Goal: Check status: Check status

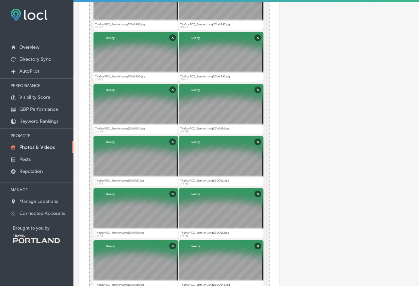
scroll to position [2209, 0]
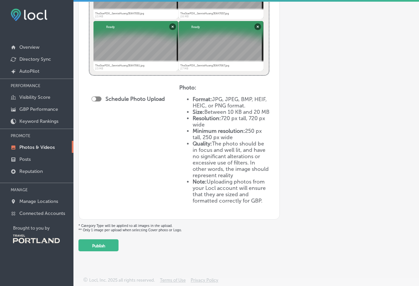
click at [99, 96] on div at bounding box center [96, 98] width 10 height 5
checkbox input "true"
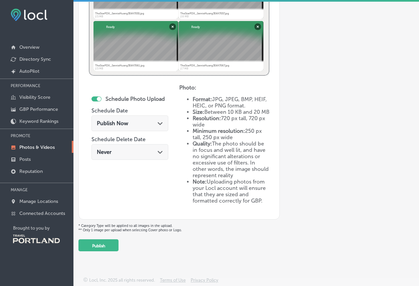
click at [143, 120] on div "Publish Now Path Created with Sketch." at bounding box center [130, 123] width 66 height 6
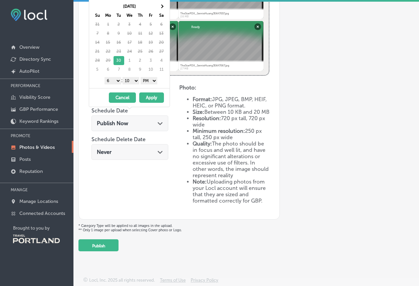
click at [143, 120] on div "Publish Now Path Created with Sketch." at bounding box center [130, 123] width 66 height 6
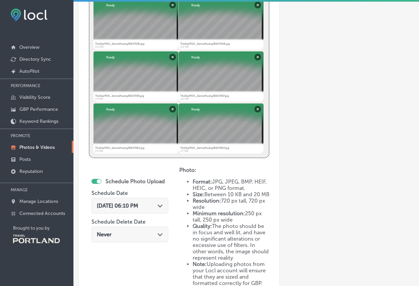
scroll to position [2084, 0]
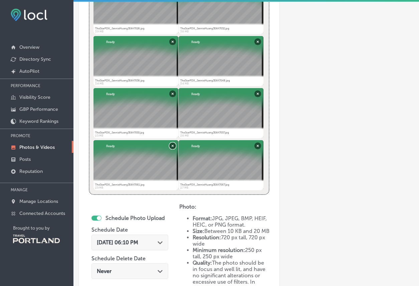
click at [173, 146] on button "Remove" at bounding box center [172, 145] width 7 height 7
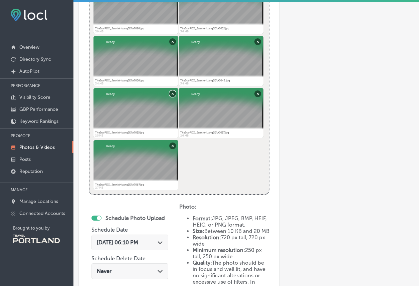
click at [170, 96] on button "Remove" at bounding box center [172, 93] width 7 height 7
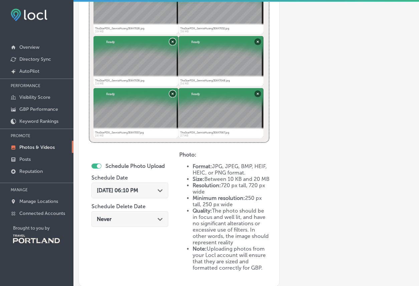
drag, startPoint x: 170, startPoint y: 43, endPoint x: 174, endPoint y: 97, distance: 54.2
click at [172, 94] on button "Remove" at bounding box center [172, 93] width 7 height 7
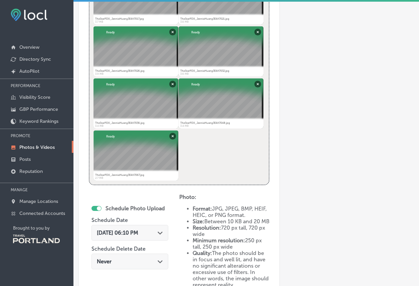
scroll to position [2024, 0]
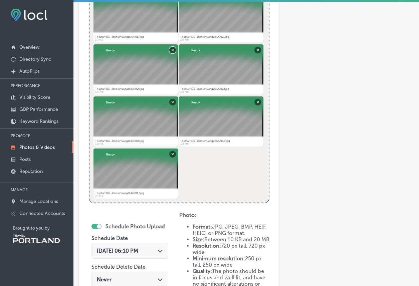
click at [170, 47] on button "Remove" at bounding box center [172, 49] width 7 height 7
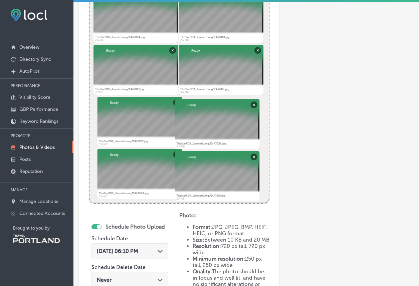
scroll to position [1968, 0]
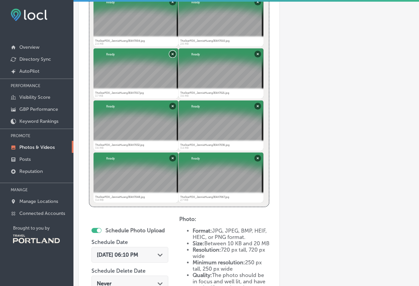
click at [172, 56] on button "Remove" at bounding box center [172, 53] width 7 height 7
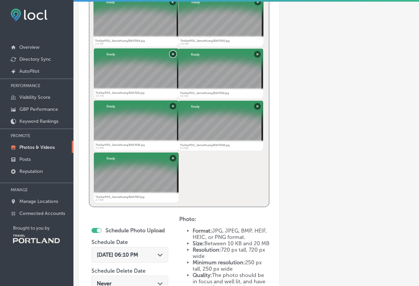
click at [172, 56] on button "Remove" at bounding box center [172, 53] width 7 height 7
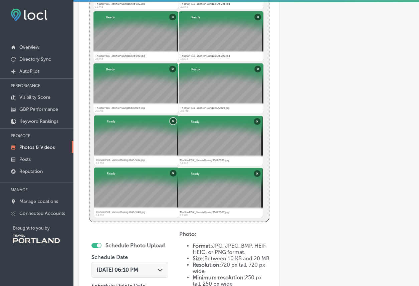
scroll to position [1900, 0]
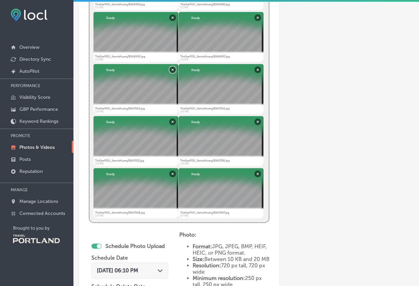
click at [170, 68] on button "Remove" at bounding box center [172, 69] width 7 height 7
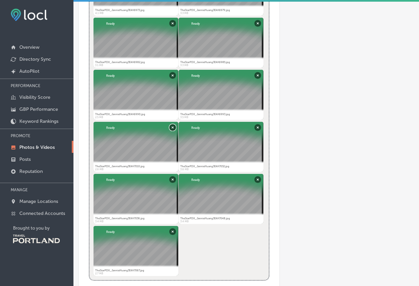
scroll to position [1825, 0]
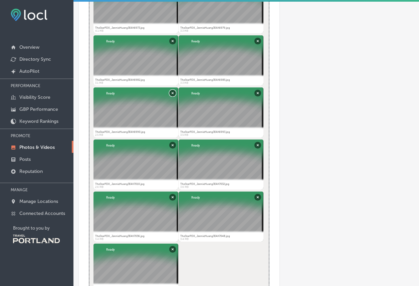
click at [169, 90] on button "Remove" at bounding box center [172, 92] width 7 height 7
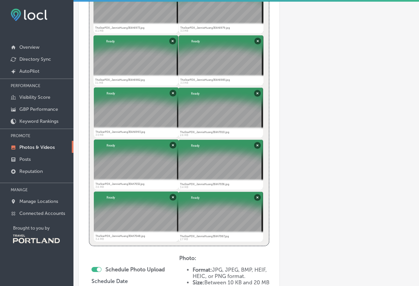
scroll to position [1797, 0]
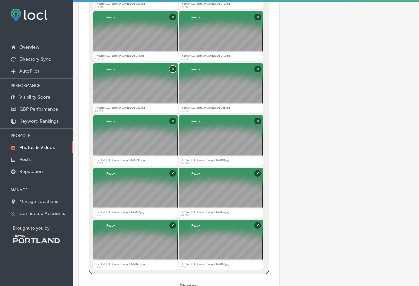
click at [172, 68] on button "Remove" at bounding box center [172, 68] width 7 height 7
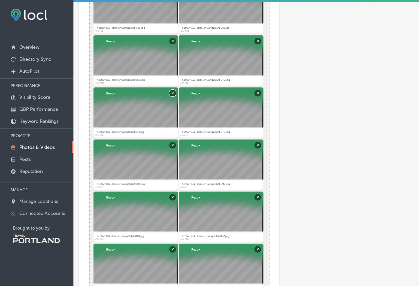
scroll to position [1719, 0]
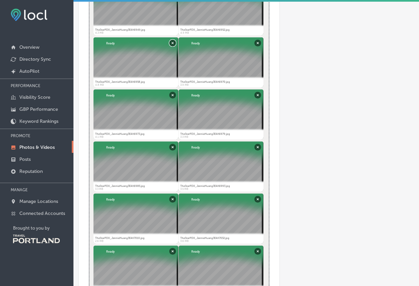
click at [170, 39] on button "Remove" at bounding box center [172, 42] width 7 height 7
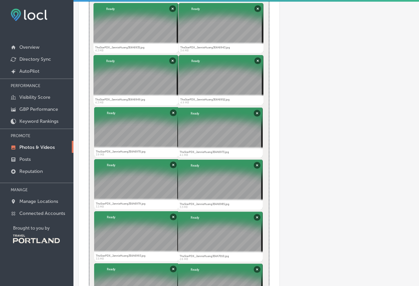
scroll to position [1647, 0]
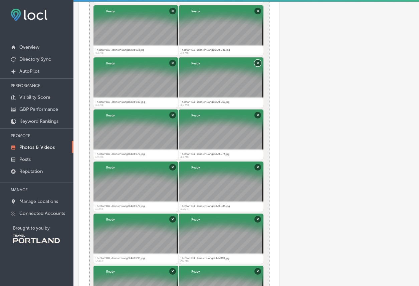
click at [254, 59] on button "Remove" at bounding box center [257, 62] width 7 height 7
click at [169, 64] on button "Remove" at bounding box center [172, 62] width 7 height 7
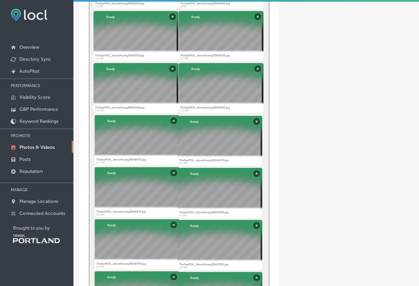
scroll to position [1584, 0]
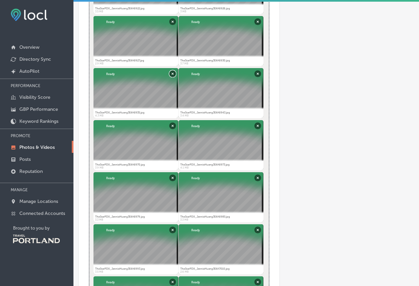
drag, startPoint x: 168, startPoint y: 68, endPoint x: 240, endPoint y: 50, distance: 73.9
click at [258, 21] on button "Remove" at bounding box center [257, 21] width 7 height 7
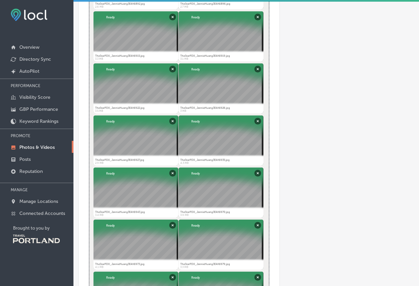
scroll to position [1483, 0]
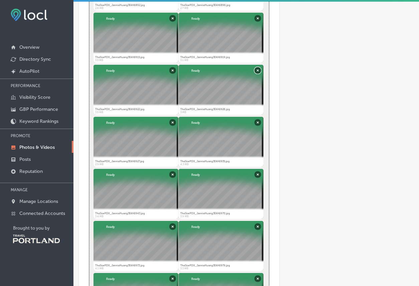
click at [257, 69] on button "Remove" at bounding box center [257, 70] width 7 height 7
click at [169, 72] on button "Remove" at bounding box center [172, 70] width 7 height 7
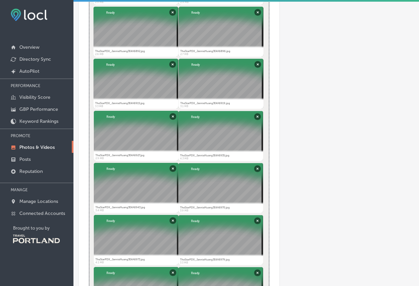
scroll to position [1420, 0]
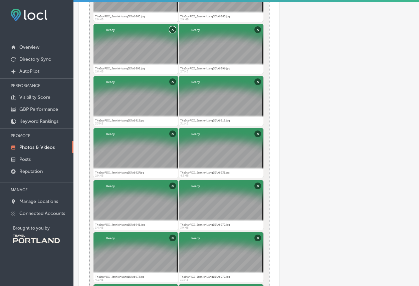
click at [169, 30] on button "Remove" at bounding box center [172, 29] width 7 height 7
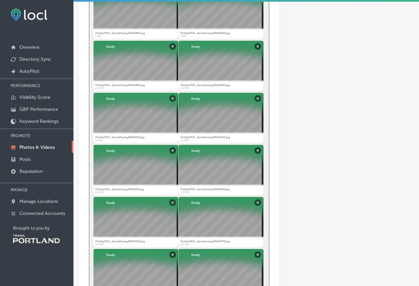
scroll to position [1340, 0]
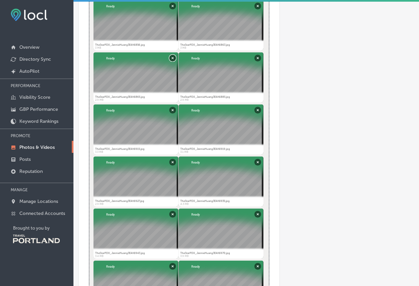
click at [170, 57] on button "Remove" at bounding box center [172, 57] width 7 height 7
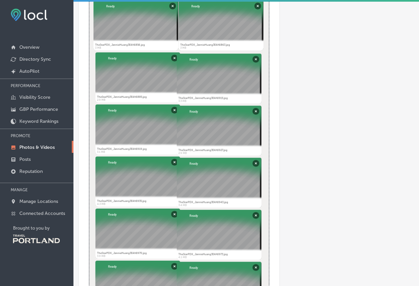
scroll to position [1287, 0]
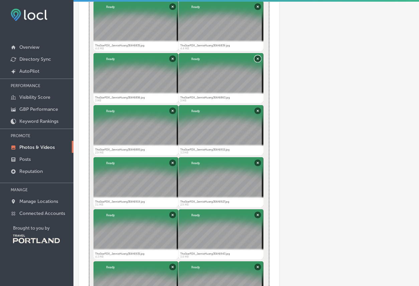
click at [254, 58] on button "Remove" at bounding box center [257, 58] width 7 height 7
click at [172, 56] on button "Remove" at bounding box center [172, 58] width 7 height 7
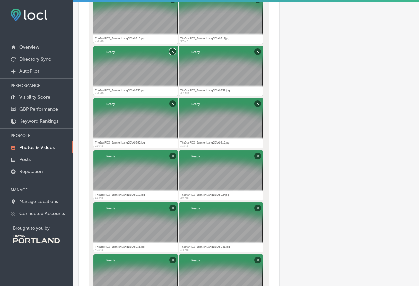
click at [171, 50] on button "Remove" at bounding box center [172, 51] width 7 height 7
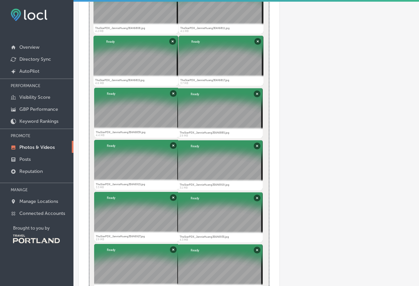
scroll to position [1187, 0]
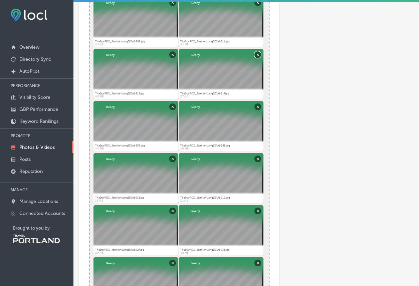
click at [256, 54] on button "Remove" at bounding box center [257, 54] width 7 height 7
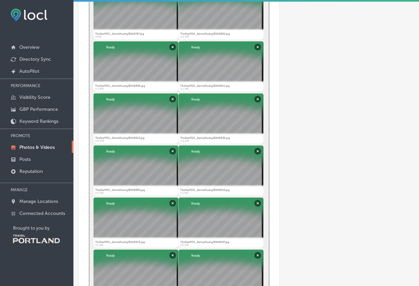
scroll to position [1138, 0]
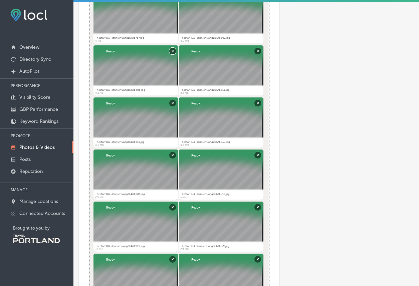
click at [174, 52] on button "Remove" at bounding box center [172, 50] width 7 height 7
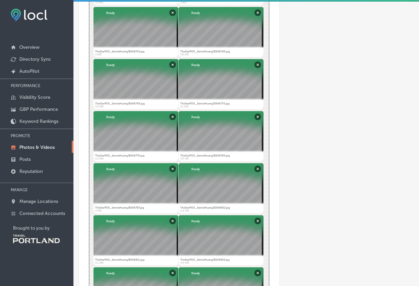
scroll to position [963, 0]
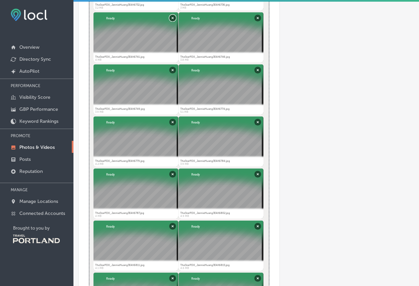
click at [170, 19] on button "Remove" at bounding box center [172, 17] width 7 height 7
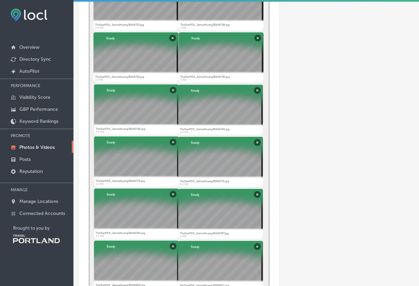
scroll to position [881, 0]
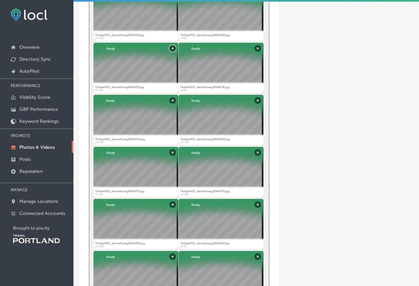
click at [170, 45] on button "Remove" at bounding box center [172, 48] width 7 height 7
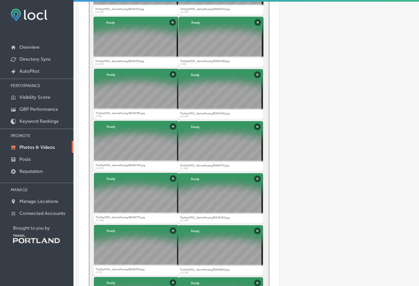
scroll to position [842, 0]
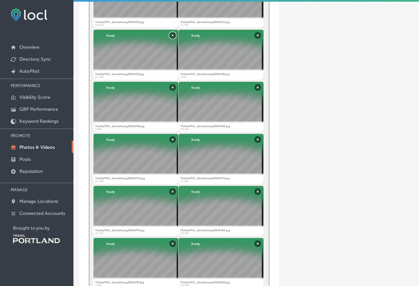
click at [170, 36] on button "Remove" at bounding box center [172, 35] width 7 height 7
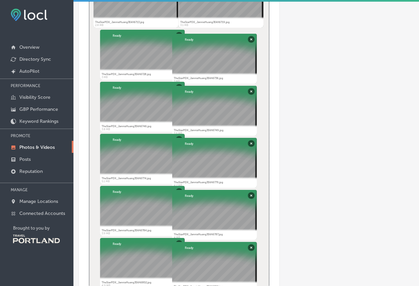
click at [170, 36] on div "Abort Retry Remove Upload Cancel Retry Remove TheStarPDX_JannieHuang3E4A6728.jp…" at bounding box center [142, 55] width 84 height 50
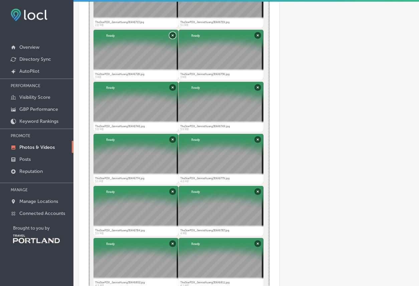
click at [170, 36] on button "Remove" at bounding box center [172, 35] width 7 height 7
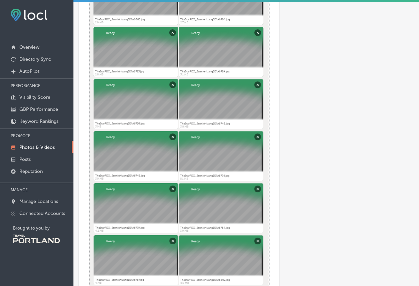
scroll to position [788, 0]
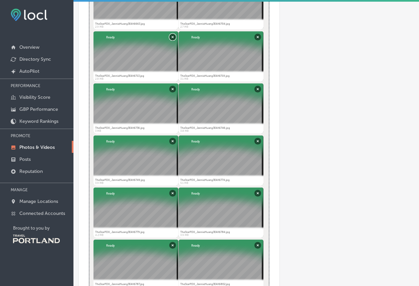
click at [170, 36] on button "Remove" at bounding box center [172, 36] width 7 height 7
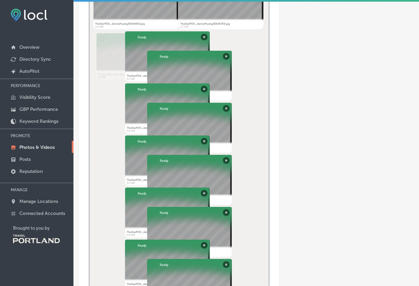
click at [170, 36] on div at bounding box center [167, 56] width 85 height 50
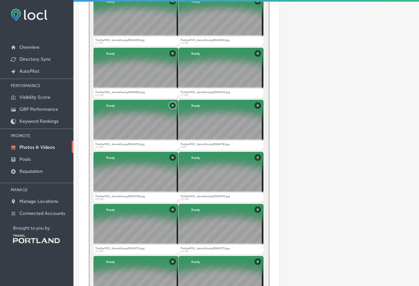
scroll to position [715, 0]
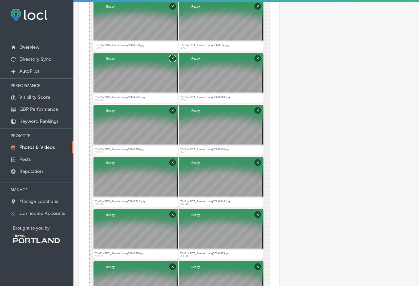
click at [170, 56] on button "Remove" at bounding box center [172, 58] width 7 height 7
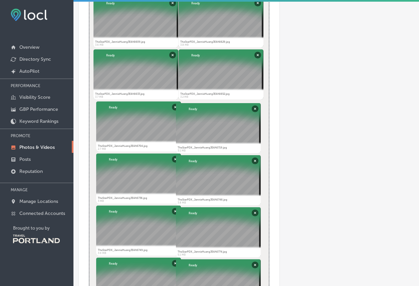
scroll to position [642, 0]
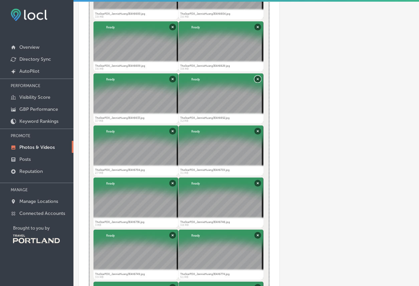
click at [259, 78] on button "Remove" at bounding box center [257, 78] width 7 height 7
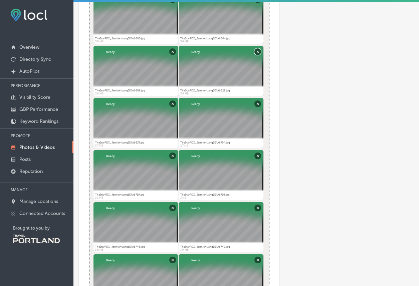
click at [254, 49] on button "Remove" at bounding box center [257, 51] width 7 height 7
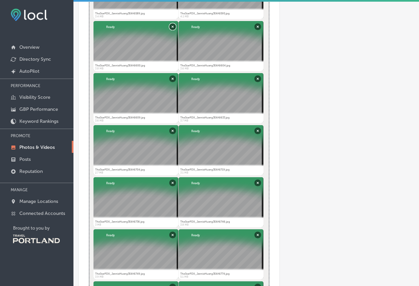
click at [172, 27] on button "Remove" at bounding box center [172, 26] width 7 height 7
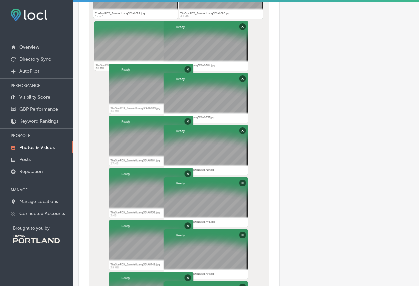
click at [172, 27] on div at bounding box center [205, 46] width 85 height 50
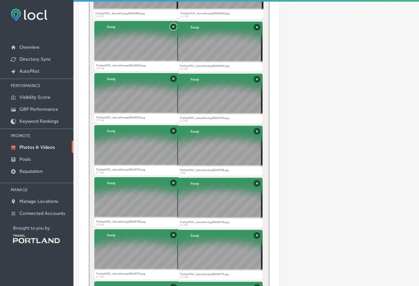
click at [172, 27] on button "Remove" at bounding box center [173, 26] width 7 height 7
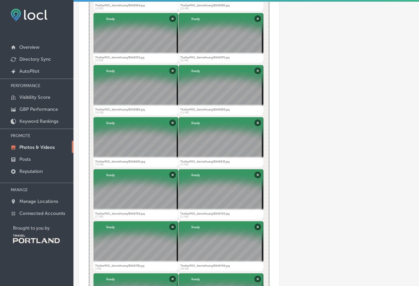
scroll to position [494, 0]
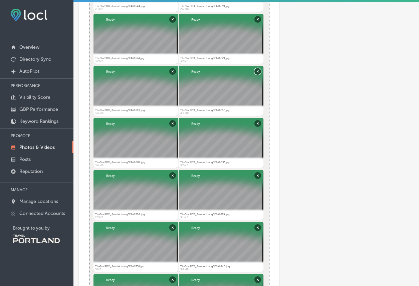
click at [254, 68] on button "Remove" at bounding box center [257, 71] width 7 height 7
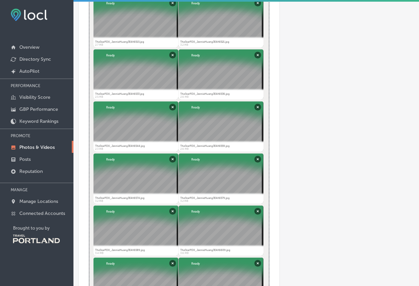
scroll to position [353, 0]
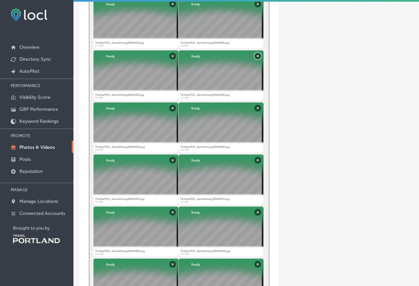
click at [257, 53] on button "Remove" at bounding box center [257, 55] width 7 height 7
click at [173, 55] on button "Remove" at bounding box center [172, 55] width 7 height 7
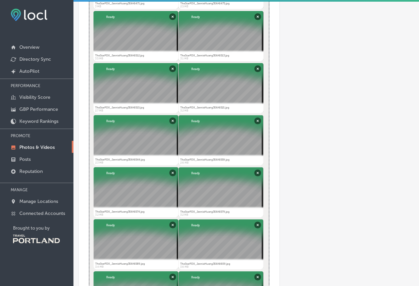
scroll to position [283, 0]
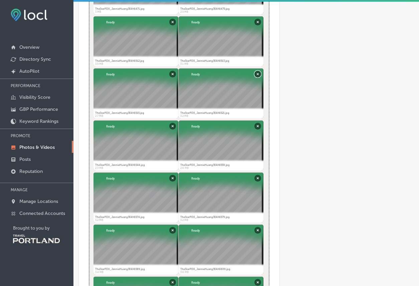
click at [260, 73] on button "Remove" at bounding box center [257, 73] width 7 height 7
click at [174, 74] on button "Remove" at bounding box center [172, 73] width 7 height 7
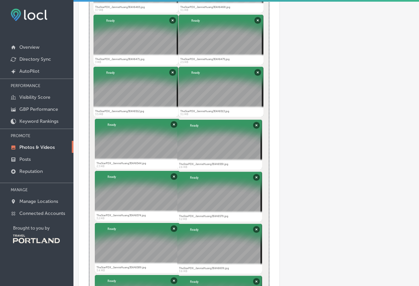
scroll to position [209, 0]
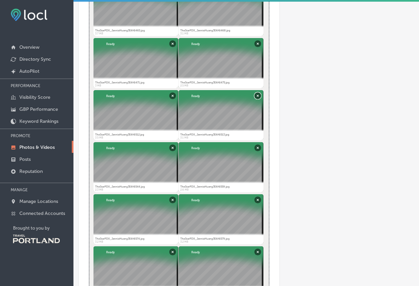
click at [257, 94] on button "Remove" at bounding box center [257, 95] width 7 height 7
click at [255, 43] on button "Remove" at bounding box center [257, 43] width 7 height 7
click at [172, 43] on button "Remove" at bounding box center [172, 43] width 7 height 7
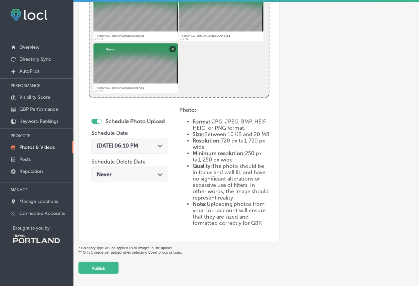
scroll to position [1168, 0]
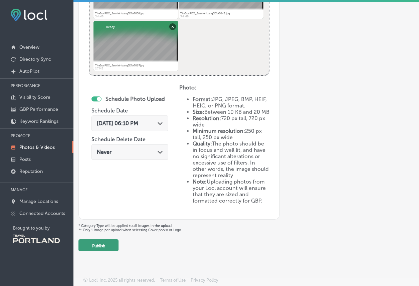
click at [109, 247] on button "Publish" at bounding box center [98, 245] width 40 height 12
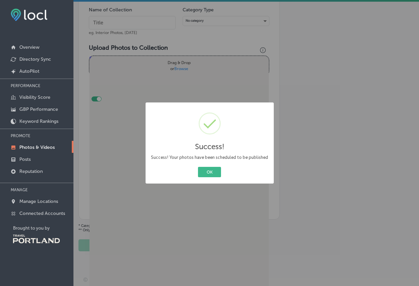
scroll to position [126, 0]
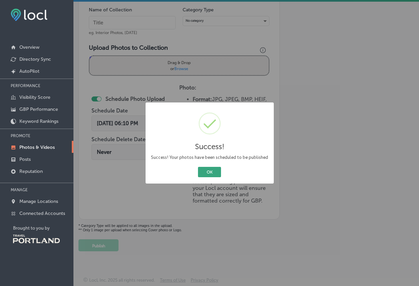
click at [207, 171] on button "OK" at bounding box center [209, 172] width 23 height 10
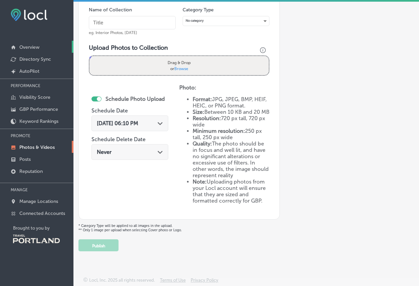
click at [40, 47] on link "Overview" at bounding box center [36, 47] width 73 height 12
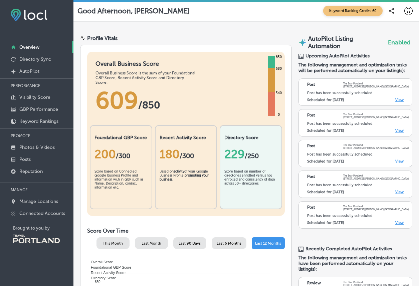
click at [343, 6] on span "Keyword Ranking Credits: 60" at bounding box center [352, 11] width 59 height 10
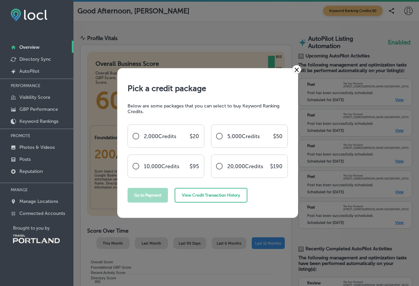
click at [297, 71] on link "×" at bounding box center [296, 69] width 9 height 9
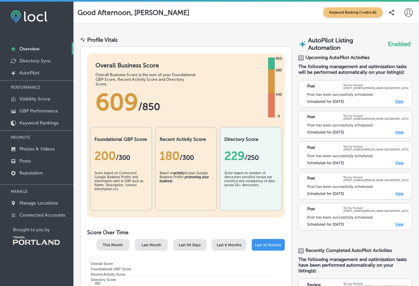
click at [40, 50] on link "Overview" at bounding box center [36, 48] width 73 height 12
click at [34, 62] on p "Directory Sync" at bounding box center [35, 61] width 32 height 6
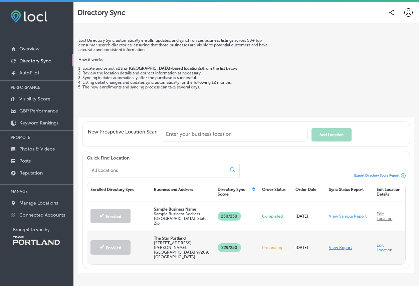
click at [341, 245] on link "View Report" at bounding box center [340, 247] width 23 height 5
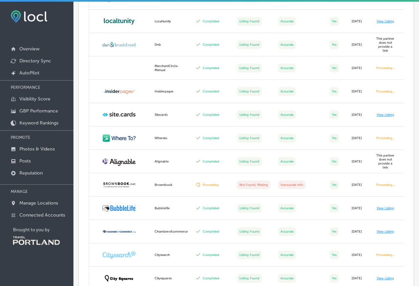
scroll to position [1104, 0]
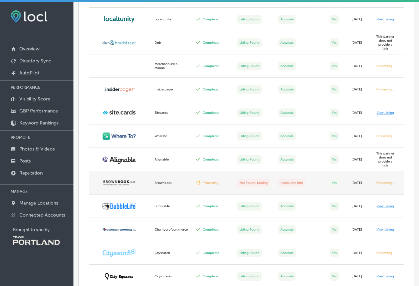
click at [113, 178] on td at bounding box center [119, 182] width 61 height 23
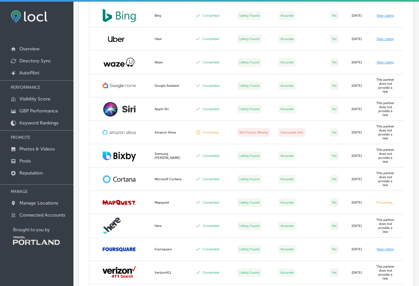
scroll to position [236, 0]
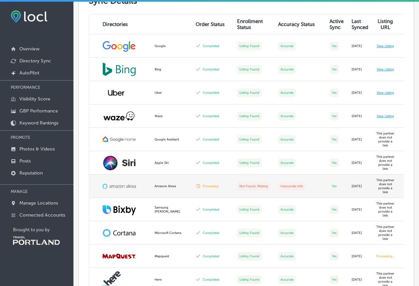
click at [253, 183] on label "Not Found, Missing" at bounding box center [253, 186] width 33 height 9
click at [217, 187] on label "Processing" at bounding box center [210, 186] width 16 height 4
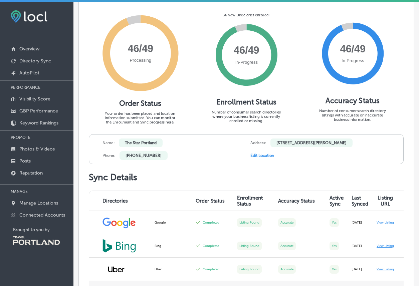
scroll to position [52, 0]
